Goal: Find contact information: Find contact information

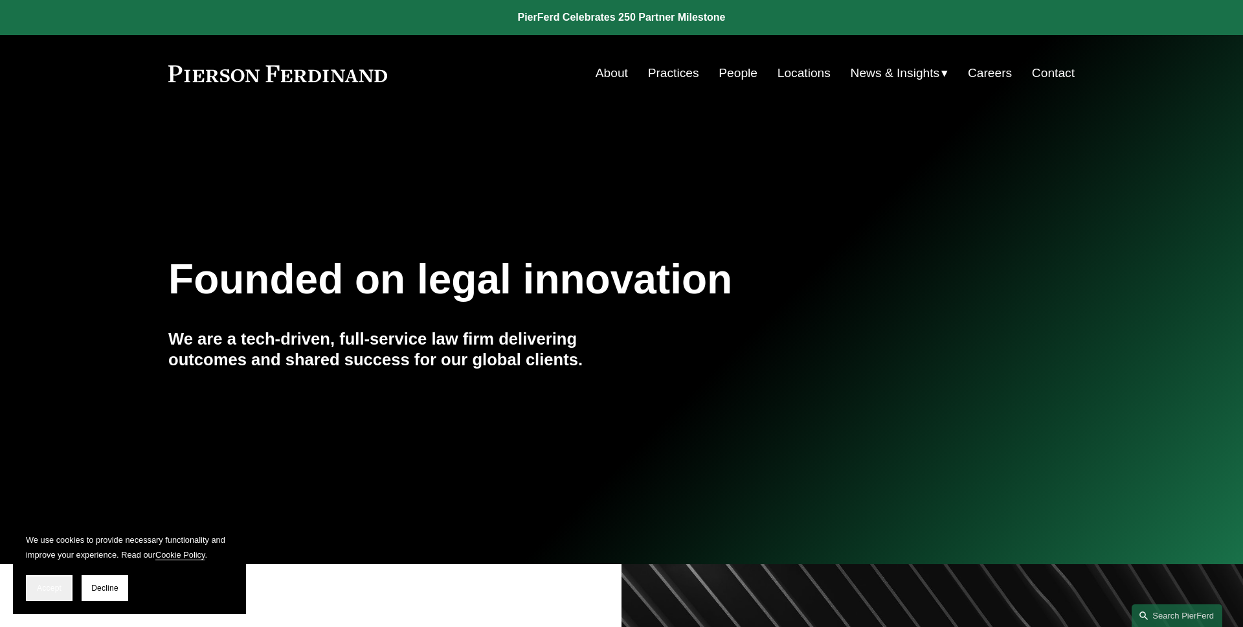
click at [59, 582] on button "Accept" at bounding box center [49, 588] width 47 height 26
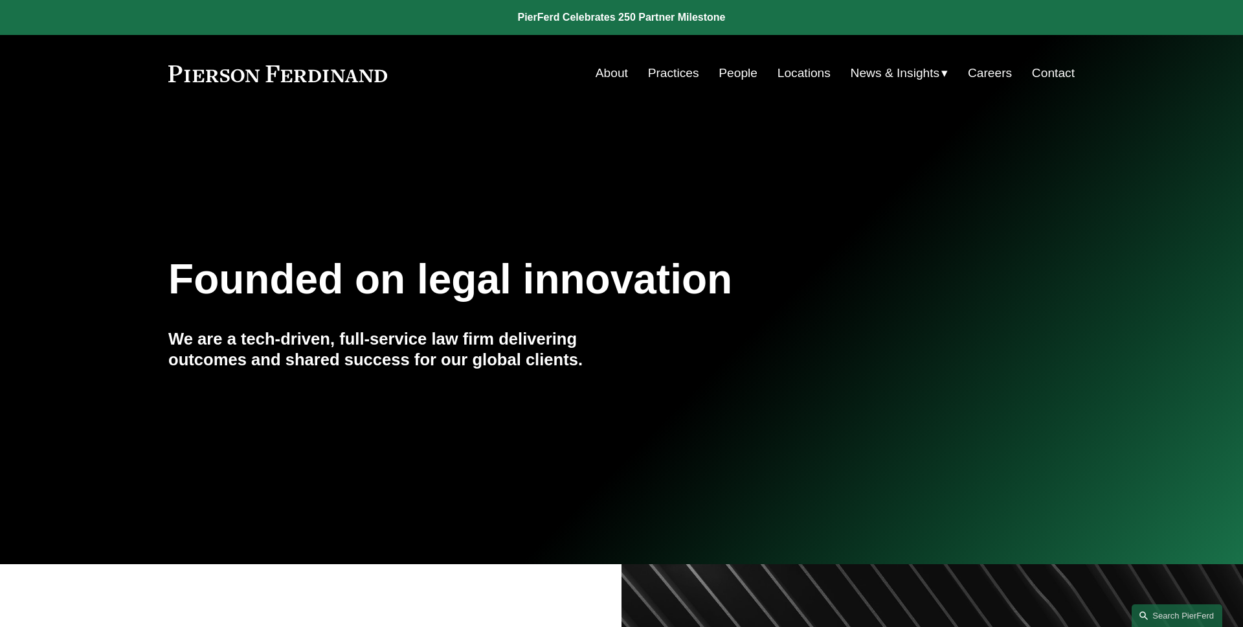
click at [1049, 74] on link "Contact" at bounding box center [1053, 73] width 43 height 25
